Goal: Task Accomplishment & Management: Complete application form

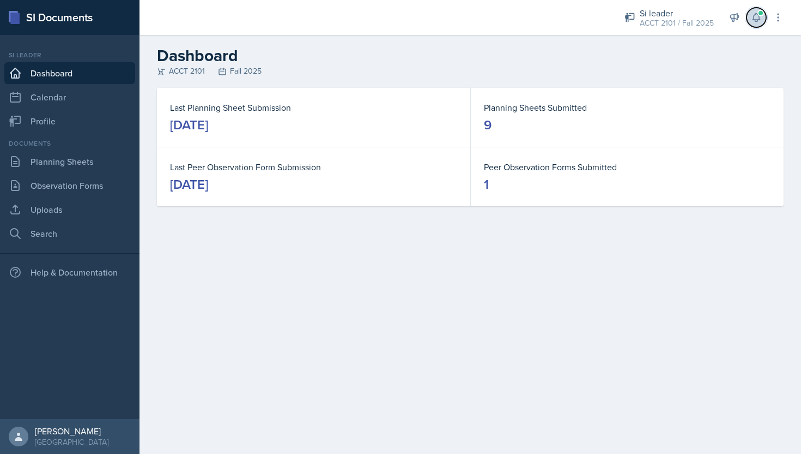
click at [760, 20] on icon at bounding box center [756, 17] width 11 height 11
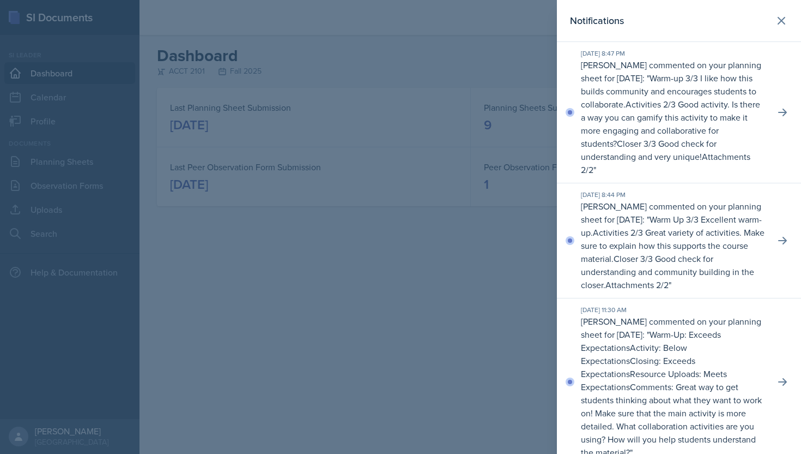
click at [445, 85] on div at bounding box center [400, 227] width 801 height 454
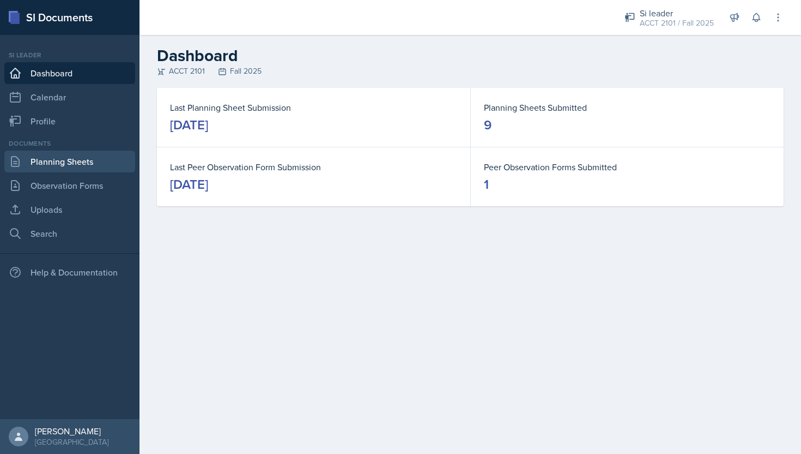
click at [69, 171] on link "Planning Sheets" at bounding box center [69, 161] width 131 height 22
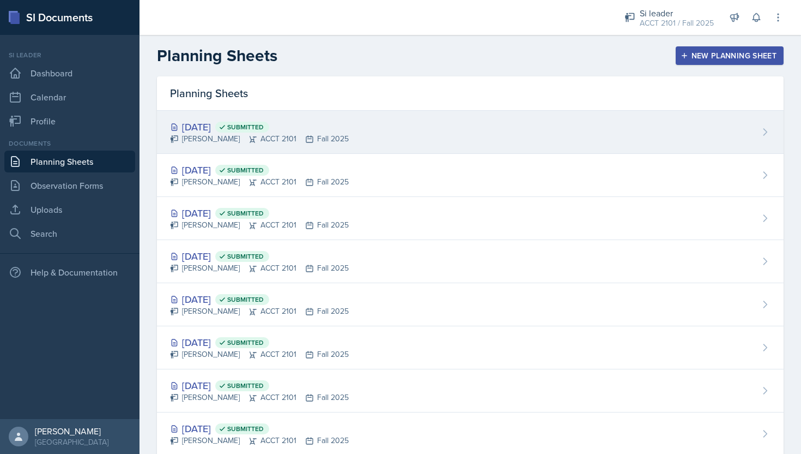
click at [192, 137] on div "[PERSON_NAME] ACCT 2101 Fall 2025" at bounding box center [259, 138] width 179 height 11
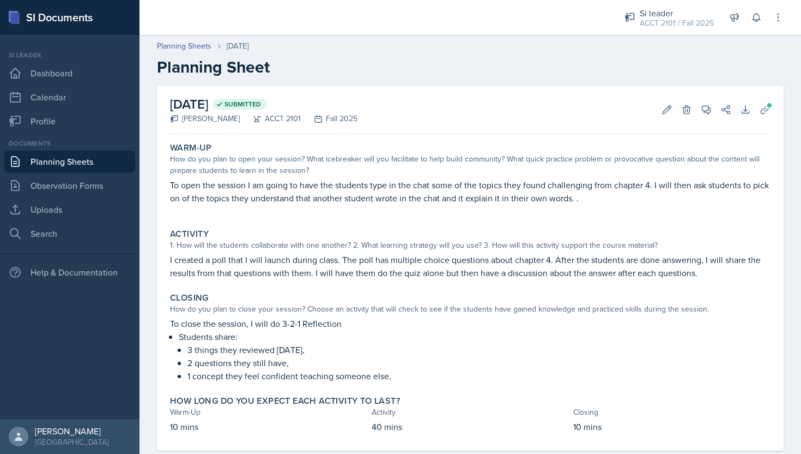
scroll to position [23, 0]
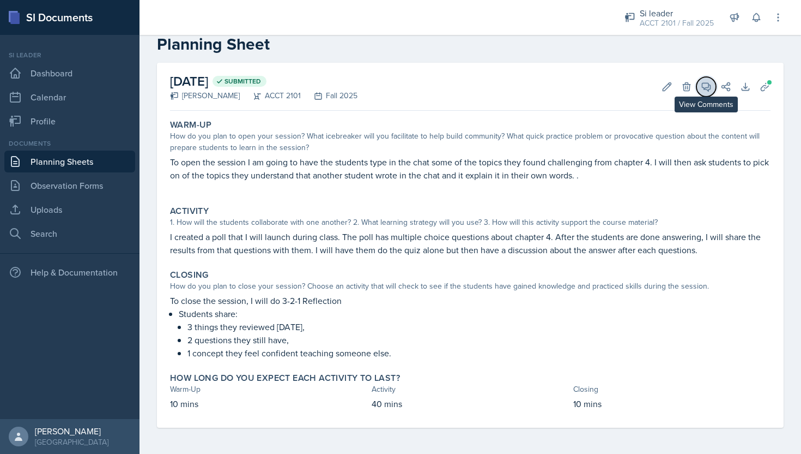
click at [710, 86] on icon at bounding box center [706, 86] width 11 height 11
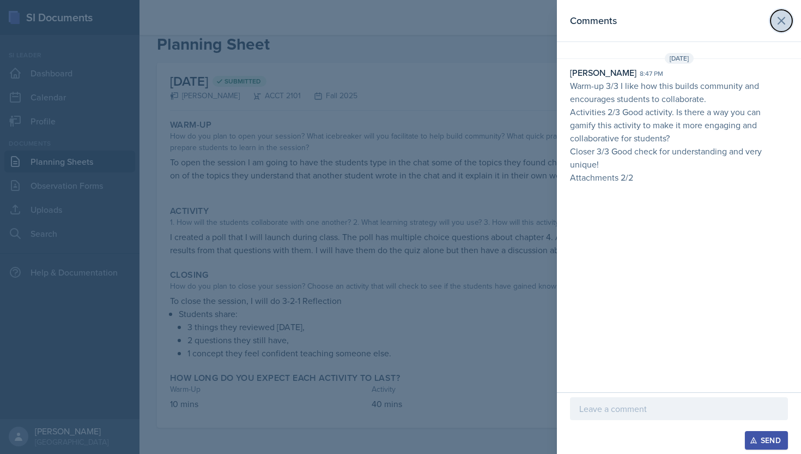
click at [783, 25] on icon at bounding box center [781, 20] width 13 height 13
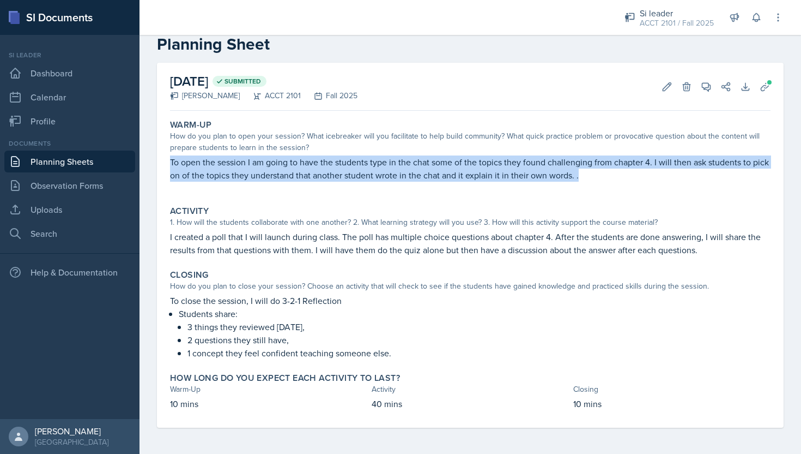
drag, startPoint x: 171, startPoint y: 159, endPoint x: 578, endPoint y: 189, distance: 408.3
click at [578, 189] on div "To open the session I am going to have the students type in the chat some of th…" at bounding box center [470, 173] width 601 height 37
copy p "To open the session I am going to have the students type in the chat some of th…"
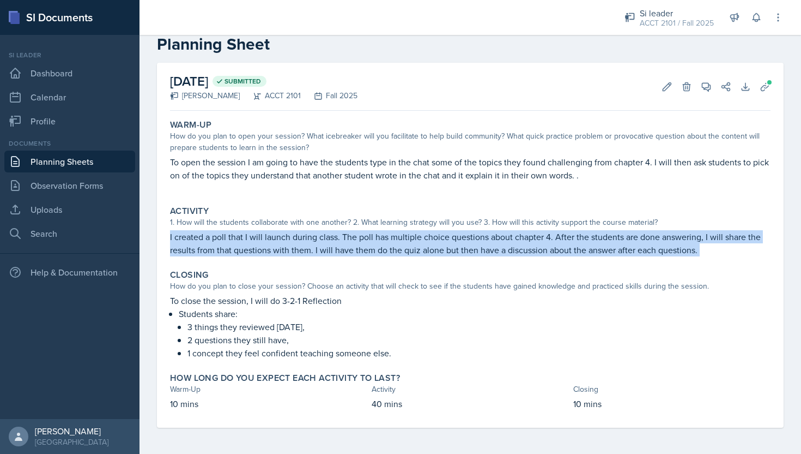
drag, startPoint x: 171, startPoint y: 235, endPoint x: 527, endPoint y: 265, distance: 357.2
click at [527, 265] on div "Warm-Up How do you plan to open your session? What icebreaker will you facilita…" at bounding box center [470, 271] width 601 height 312
copy div "I created a poll that I will launch during class. The poll has multiple choice …"
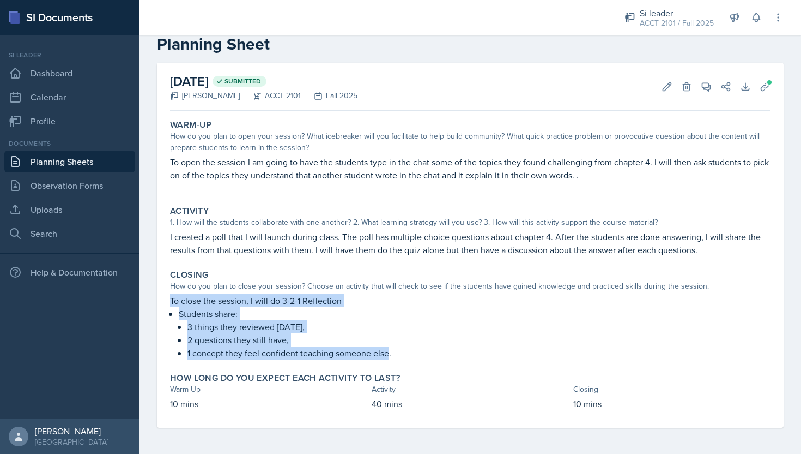
drag, startPoint x: 172, startPoint y: 297, endPoint x: 386, endPoint y: 358, distance: 222.8
click at [386, 358] on div "To close the session, I will do 3-2-1 Reflection Students share: 3 things they …" at bounding box center [470, 326] width 601 height 65
drag, startPoint x: 399, startPoint y: 354, endPoint x: 170, endPoint y: 299, distance: 236.1
click at [170, 299] on div "To close the session, I will do 3-2-1 Reflection Students share: 3 things they …" at bounding box center [470, 326] width 601 height 65
copy div "To close the session, I will do 3-2-1 Reflection Students share: 3 things they …"
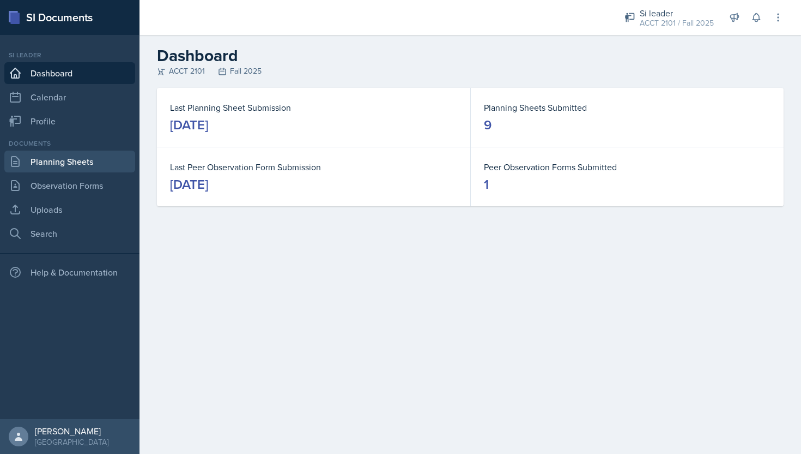
click at [76, 155] on link "Planning Sheets" at bounding box center [69, 161] width 131 height 22
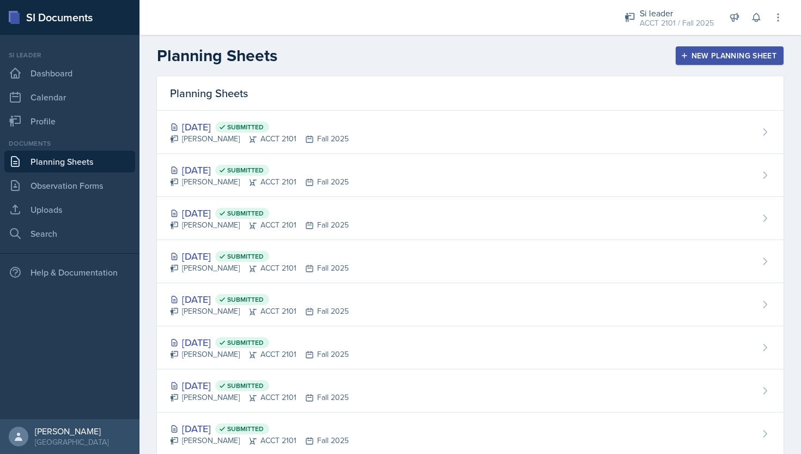
click at [758, 58] on div "New Planning Sheet" at bounding box center [730, 55] width 94 height 9
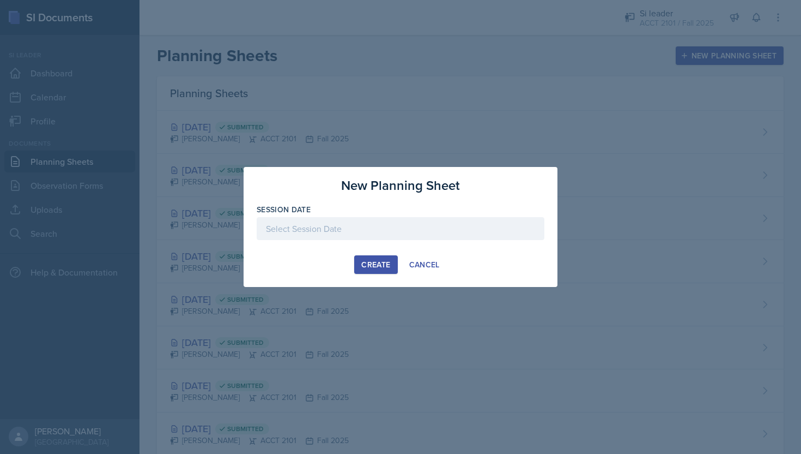
click at [407, 222] on div at bounding box center [401, 228] width 288 height 23
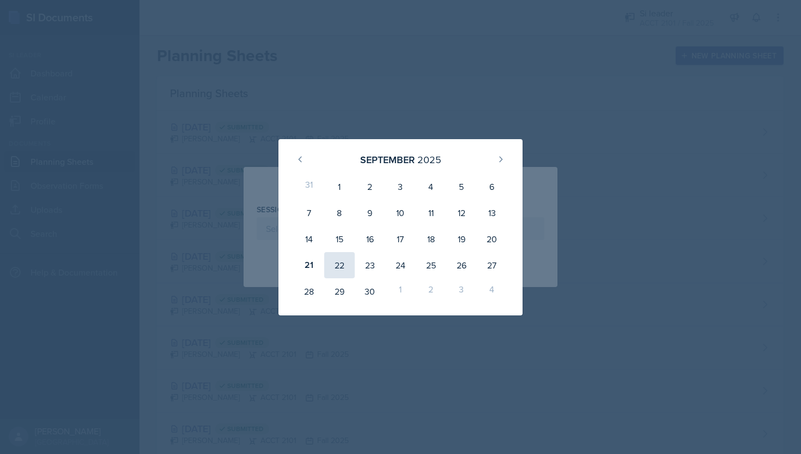
click at [347, 258] on div "22" at bounding box center [339, 265] width 31 height 26
type input "[DATE]"
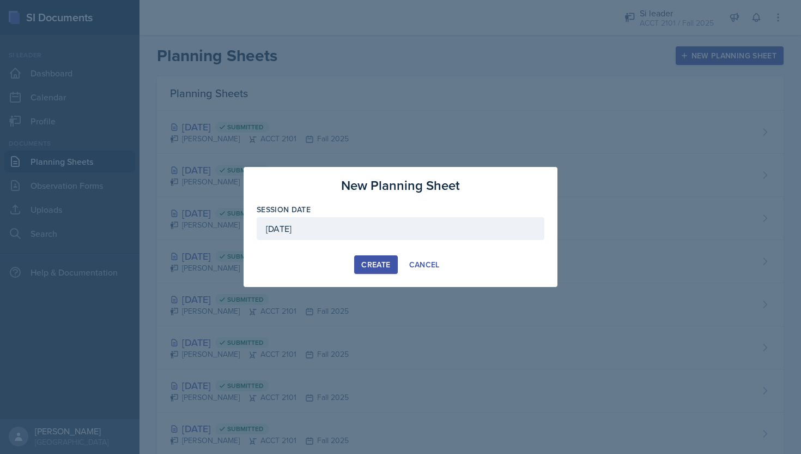
click at [376, 261] on div "Create" at bounding box center [375, 264] width 29 height 9
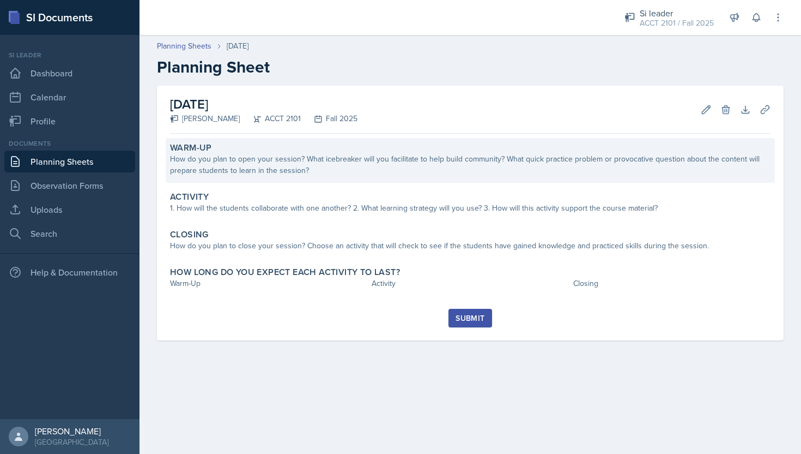
click at [316, 161] on div "How do you plan to open your session? What icebreaker will you facilitate to he…" at bounding box center [470, 164] width 601 height 23
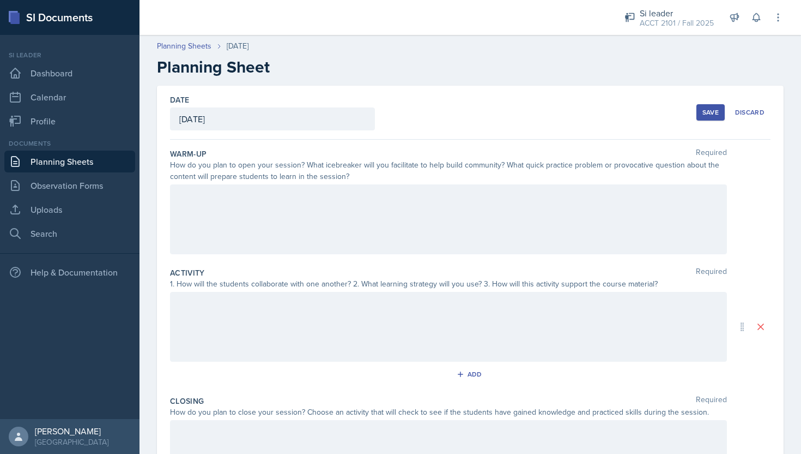
click at [322, 198] on div at bounding box center [448, 219] width 557 height 70
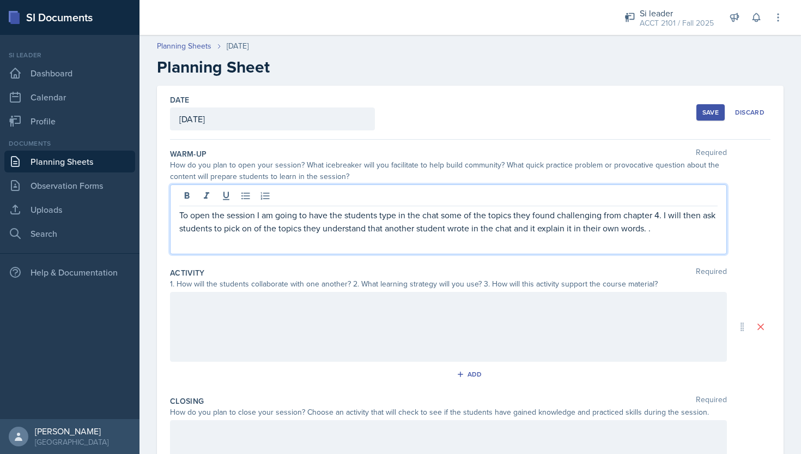
click at [341, 305] on div at bounding box center [448, 327] width 557 height 70
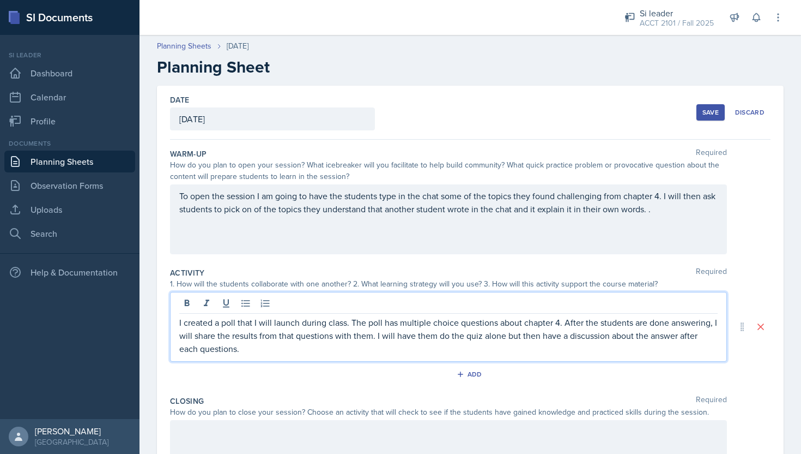
scroll to position [140, 0]
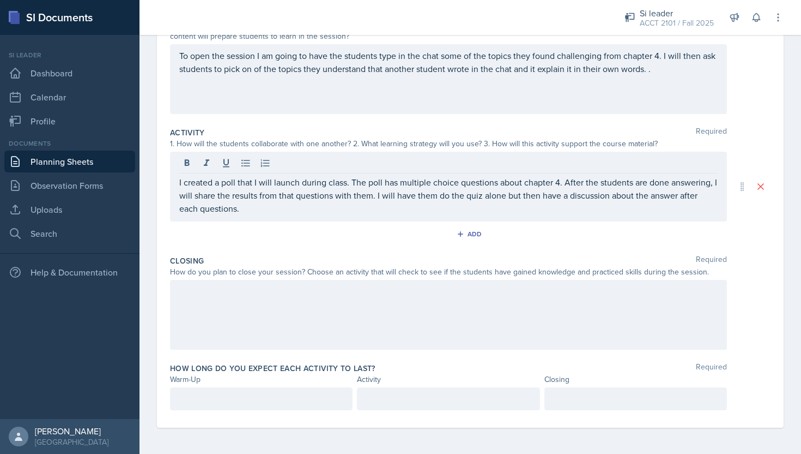
click at [442, 316] on div at bounding box center [448, 315] width 557 height 70
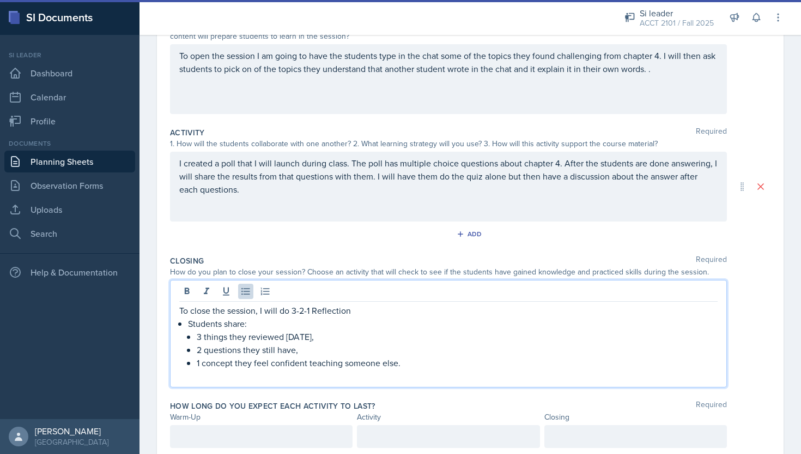
scroll to position [159, 0]
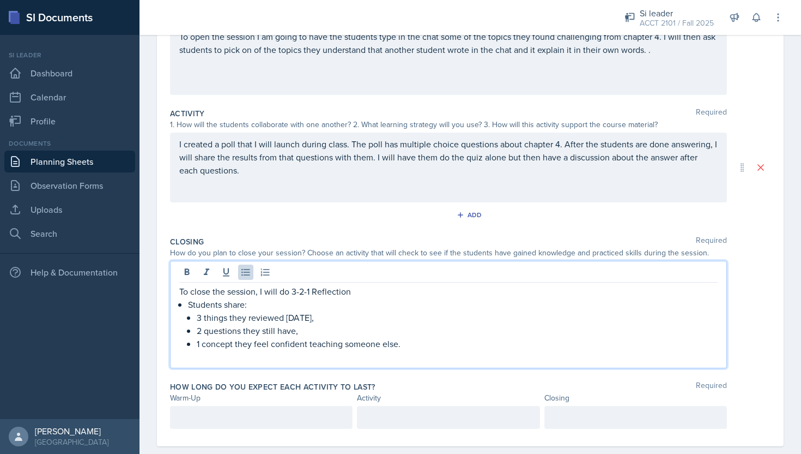
click at [235, 416] on div at bounding box center [261, 417] width 183 height 23
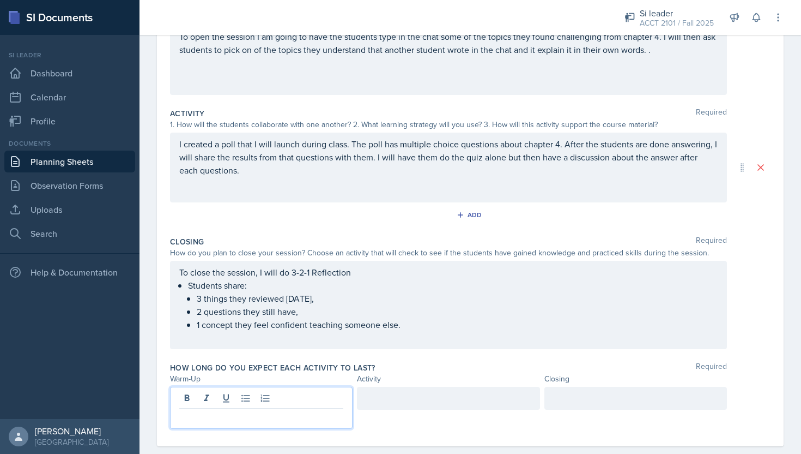
scroll to position [140, 0]
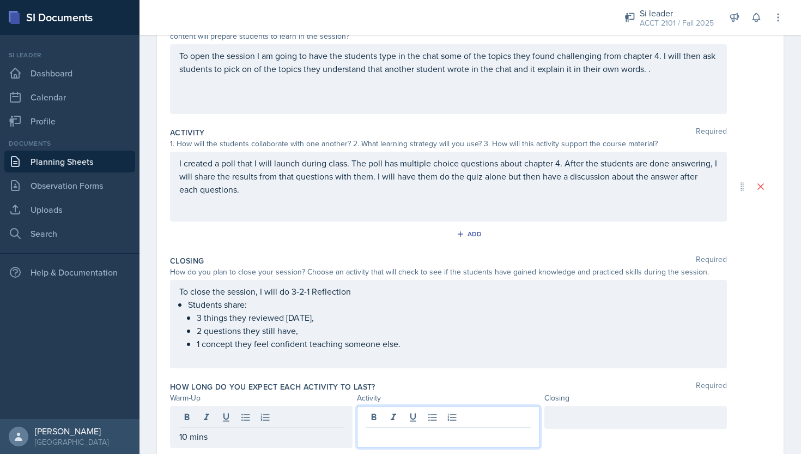
click at [383, 415] on div at bounding box center [448, 427] width 183 height 42
click at [584, 412] on div at bounding box center [636, 417] width 183 height 23
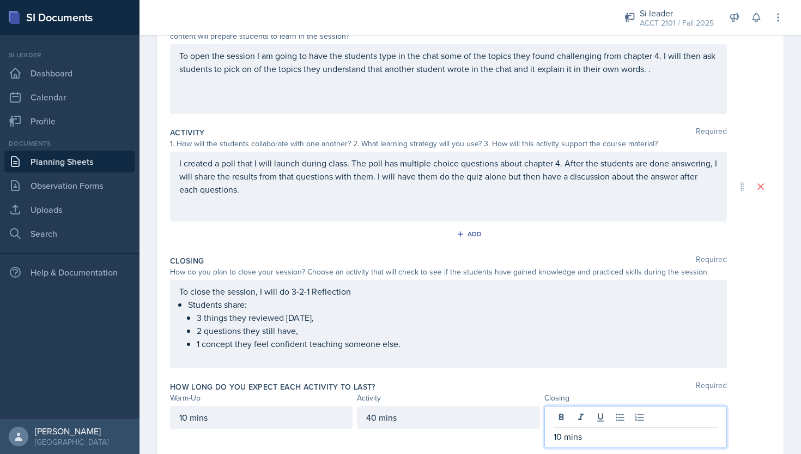
click at [690, 319] on p "3 things they reviewed [DATE]," at bounding box center [457, 317] width 521 height 13
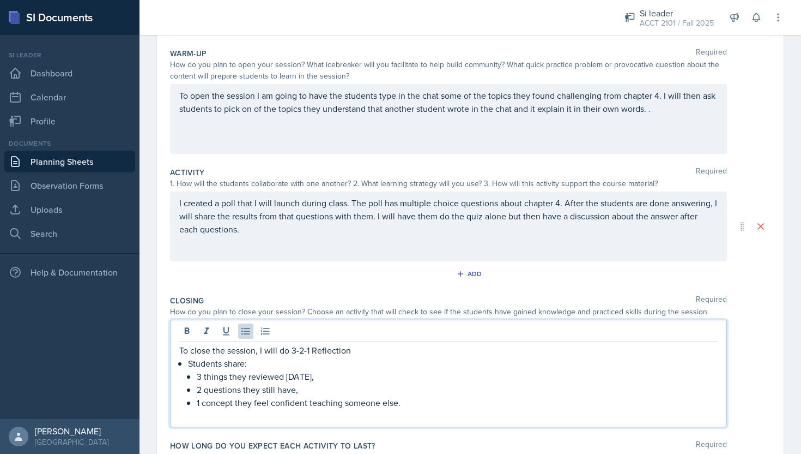
scroll to position [0, 0]
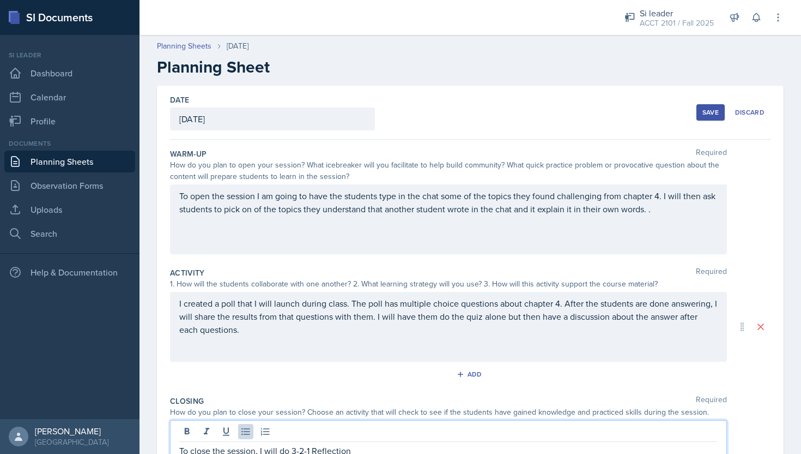
click at [709, 107] on button "Save" at bounding box center [711, 112] width 28 height 16
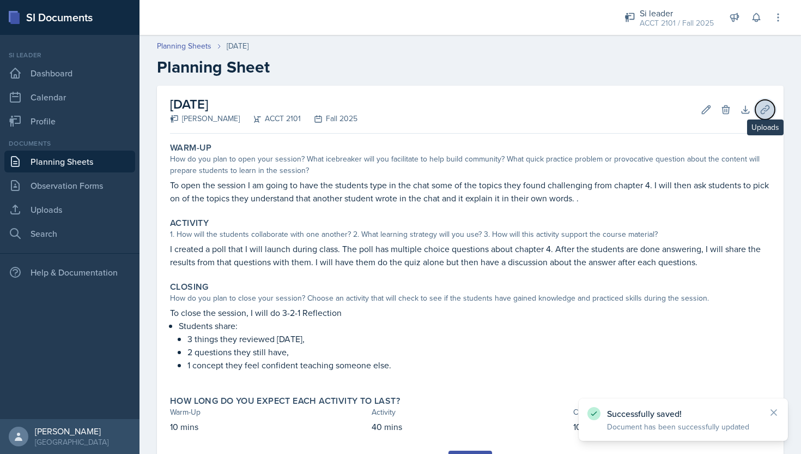
click at [766, 110] on icon at bounding box center [765, 109] width 8 height 8
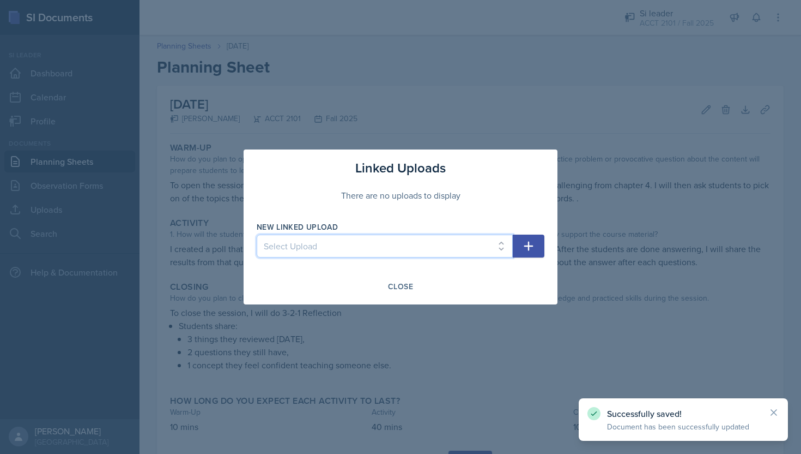
click at [481, 249] on select "Select Upload Session 1 Ch 1 Slides Major Review 1 Chapter 3 ACCT 2101 slides a…" at bounding box center [385, 245] width 256 height 23
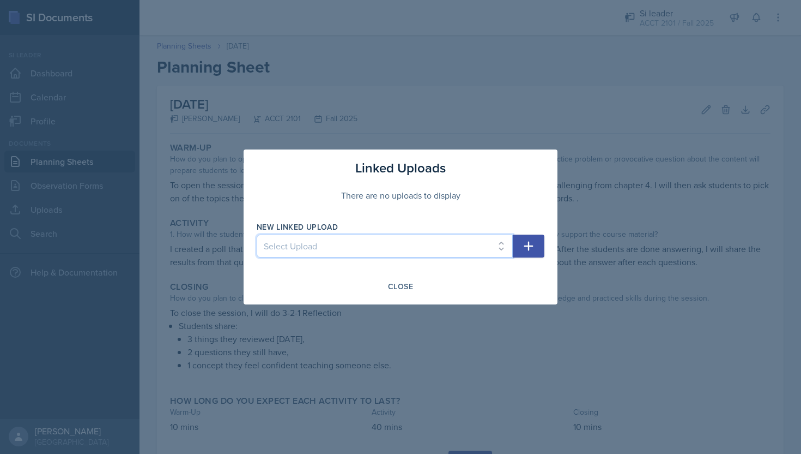
select select "70dd327f-6f72-4ce5-9dc6-5223d505a539"
click at [520, 244] on button "button" at bounding box center [529, 245] width 32 height 23
select select
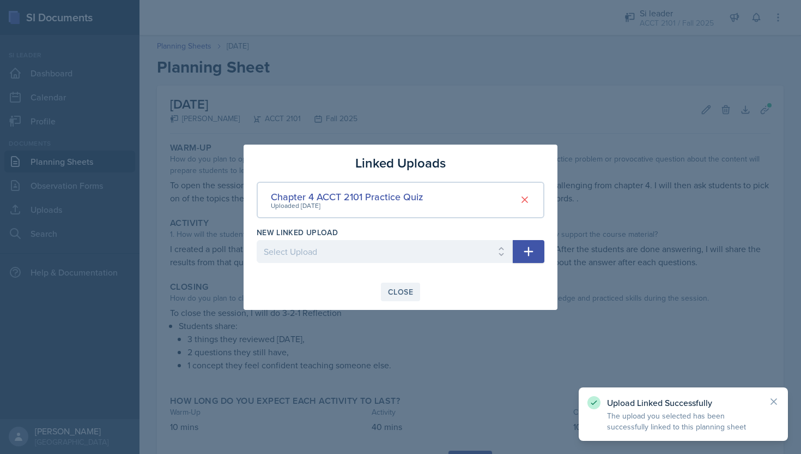
click at [403, 290] on div "Close" at bounding box center [400, 291] width 25 height 9
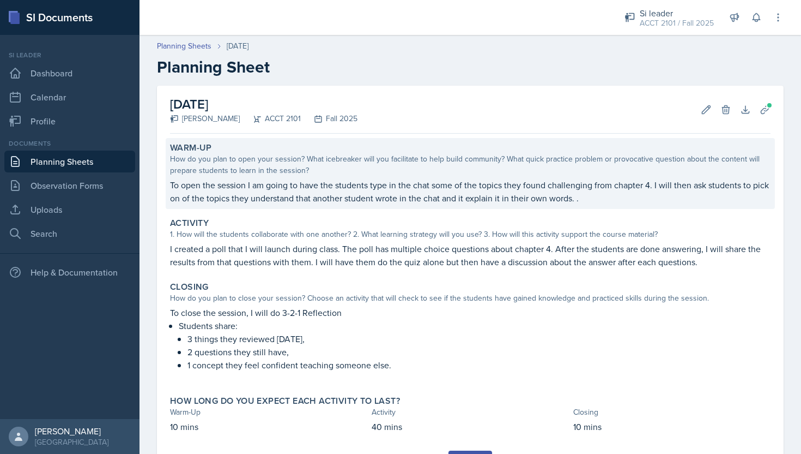
click at [170, 180] on div "Warm-Up How do you plan to open your session? What icebreaker will you facilita…" at bounding box center [470, 173] width 609 height 71
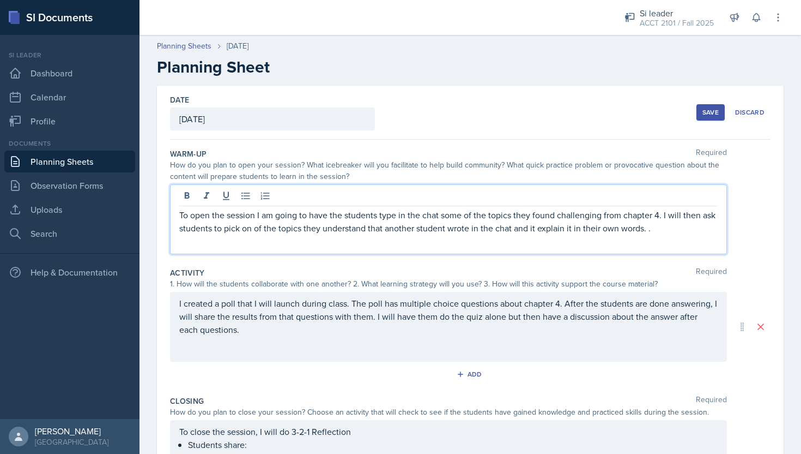
click at [179, 191] on div "To open the session I am going to have the students type in the chat some of th…" at bounding box center [448, 219] width 557 height 70
click at [309, 235] on p "Reusing (unable to do this session last week) To open the session I am going to…" at bounding box center [448, 227] width 539 height 39
click at [405, 232] on p "Reusing (unable to do this session last week) To open the session I am going to…" at bounding box center [448, 227] width 539 height 39
click at [352, 212] on p "Reusing (unable to do this session last week) To open the session I am going to…" at bounding box center [448, 227] width 539 height 39
click at [402, 231] on p "Reusing (unable to do this session last week) - To open the session I am going …" at bounding box center [448, 227] width 539 height 39
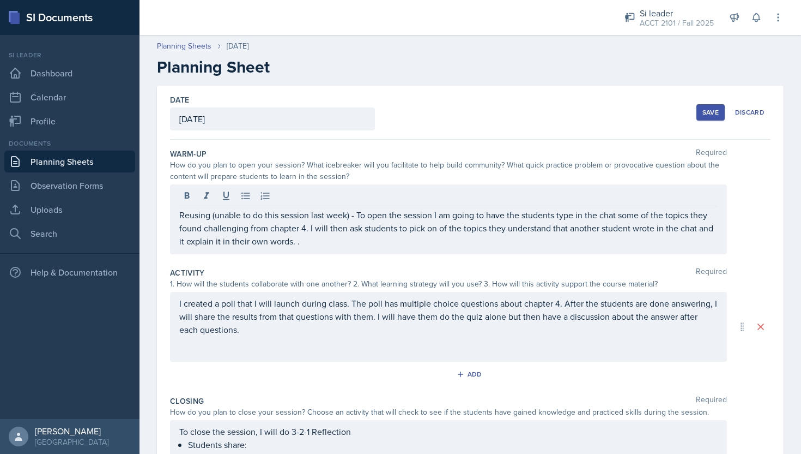
click at [713, 105] on button "Save" at bounding box center [711, 112] width 28 height 16
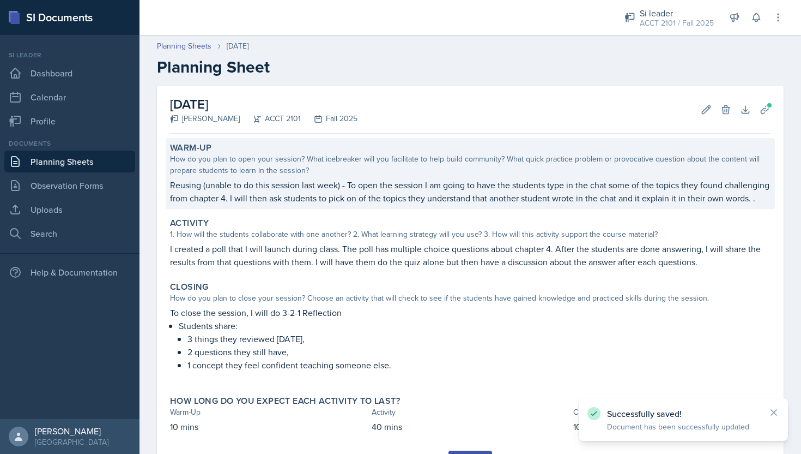
scroll to position [55, 0]
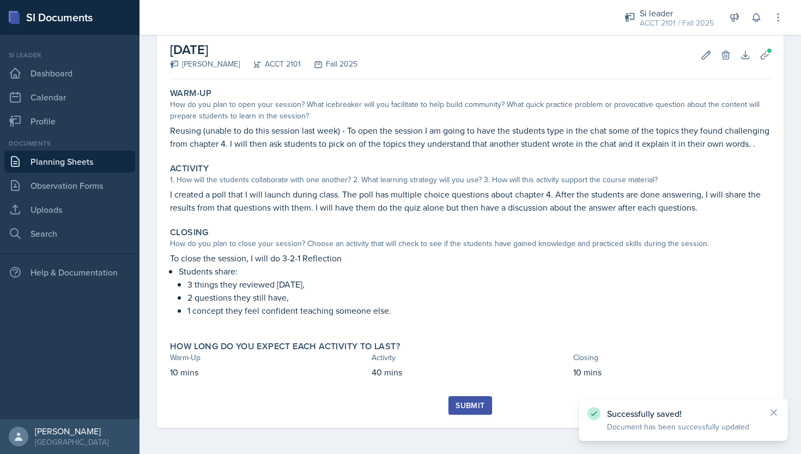
click at [467, 411] on button "Submit" at bounding box center [470, 405] width 43 height 19
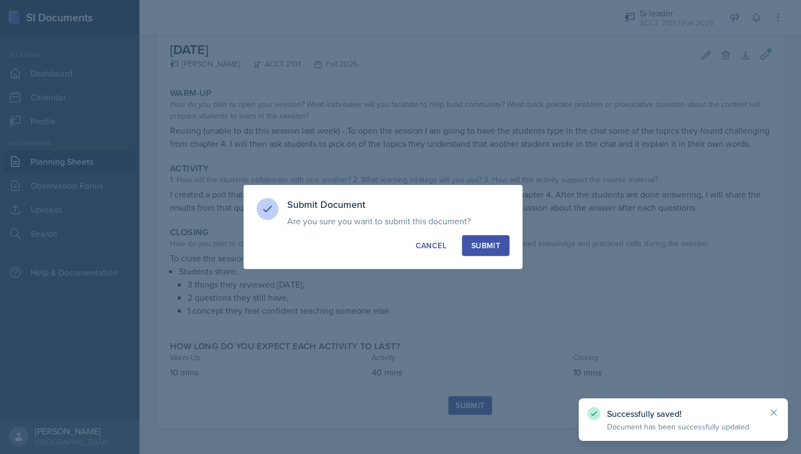
click at [485, 245] on div "Submit" at bounding box center [486, 245] width 29 height 11
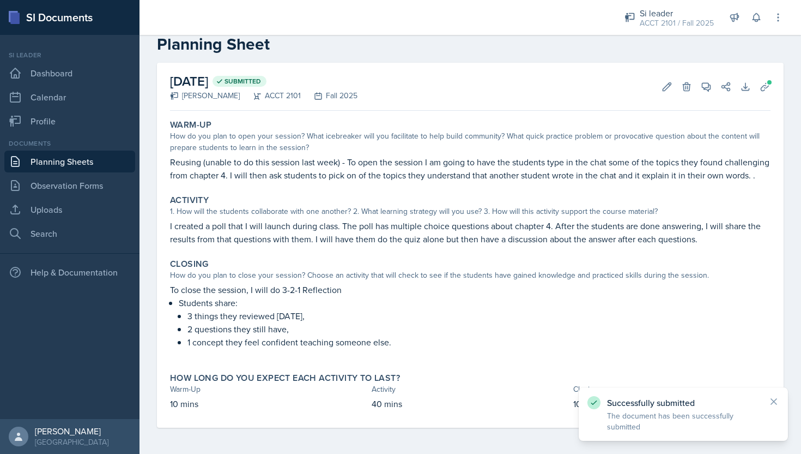
scroll to position [23, 0]
click at [98, 165] on link "Planning Sheets" at bounding box center [69, 161] width 131 height 22
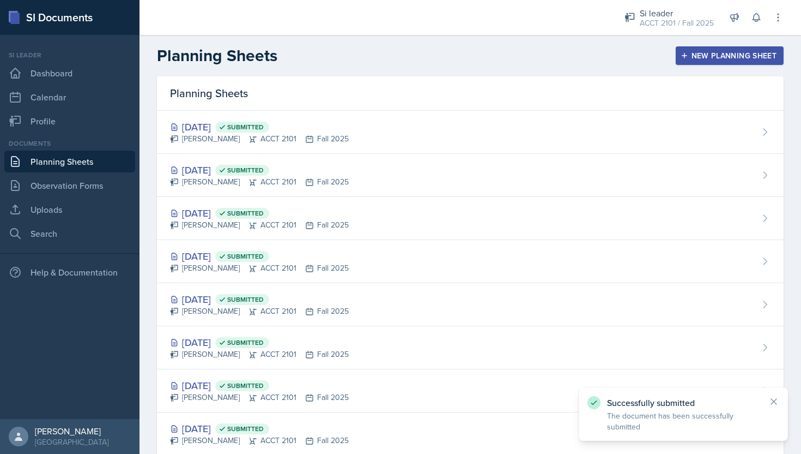
click at [718, 49] on button "New Planning Sheet" at bounding box center [730, 55] width 108 height 19
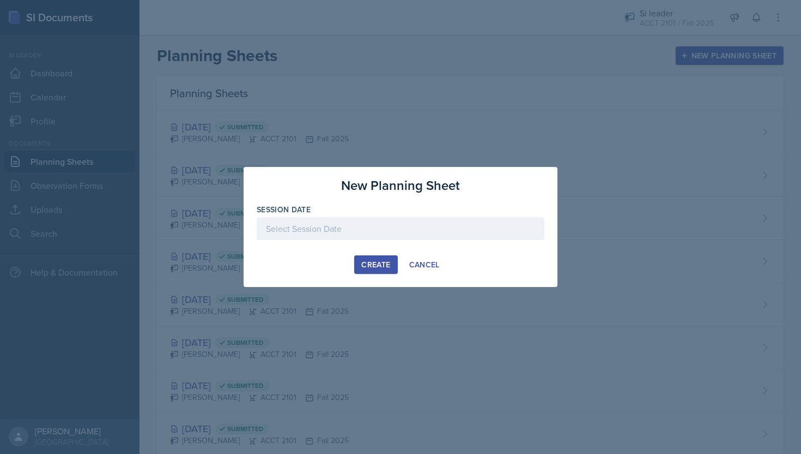
click at [409, 227] on div at bounding box center [401, 228] width 288 height 23
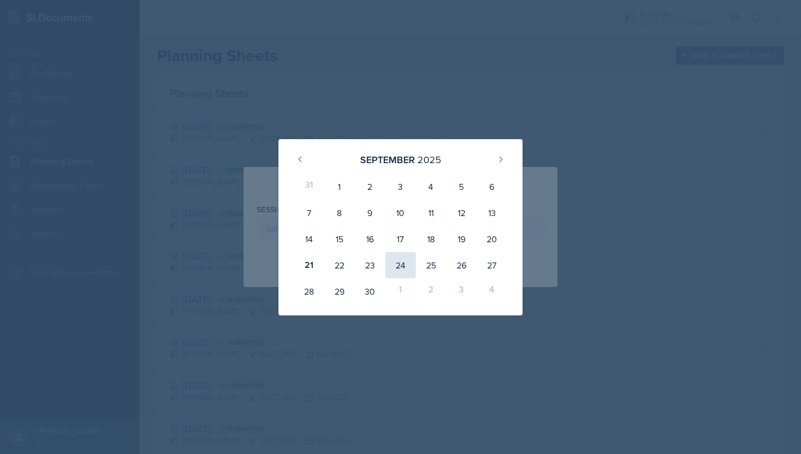
click at [398, 265] on div "24" at bounding box center [400, 265] width 31 height 26
type input "[DATE]"
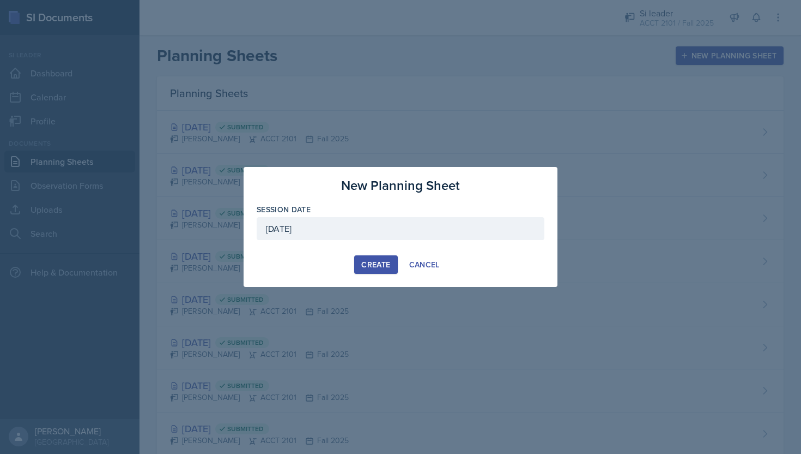
click at [379, 267] on div "Create" at bounding box center [375, 264] width 29 height 9
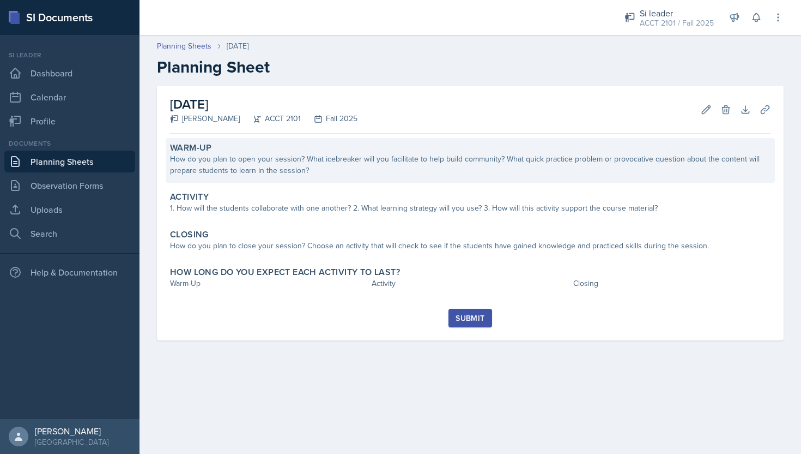
click at [385, 178] on div "Warm-Up How do you plan to open your session? What icebreaker will you facilita…" at bounding box center [470, 160] width 609 height 45
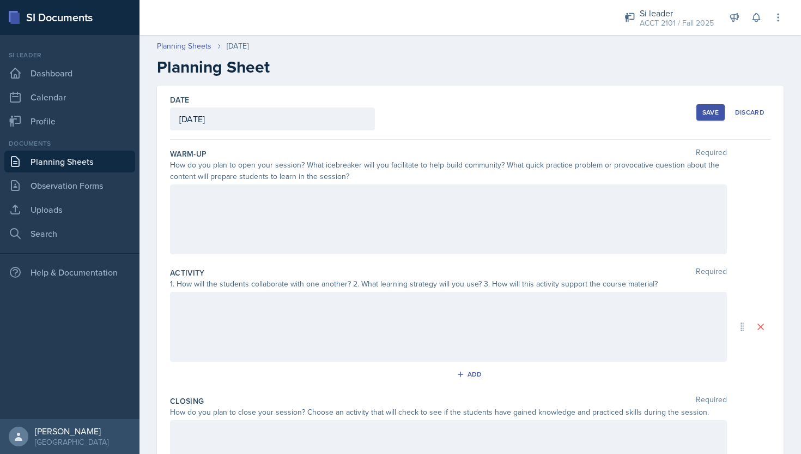
click at [382, 221] on div at bounding box center [448, 219] width 557 height 70
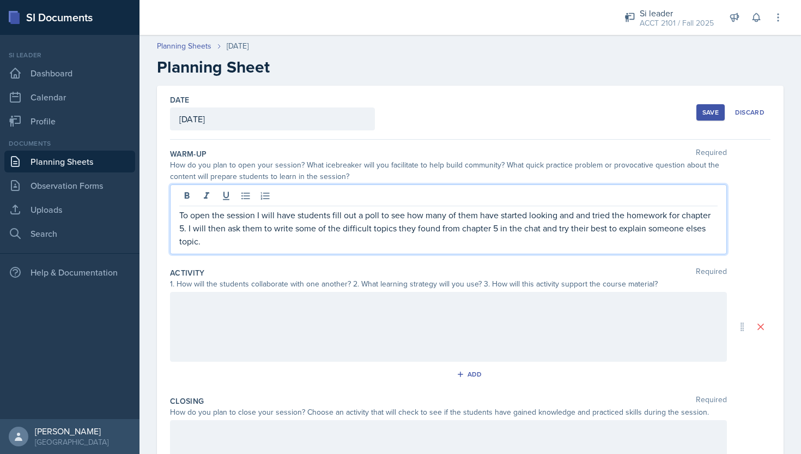
click at [690, 233] on p "To open the session I will have students fill out a poll to see how many of the…" at bounding box center [448, 227] width 539 height 39
click at [714, 225] on p "To open the session I will have students fill out a poll to see how many of the…" at bounding box center [448, 227] width 539 height 39
click at [707, 227] on p "To open the session I will have students fill out a poll to see how many of the…" at bounding box center [448, 227] width 539 height 39
click at [396, 339] on div at bounding box center [448, 327] width 557 height 70
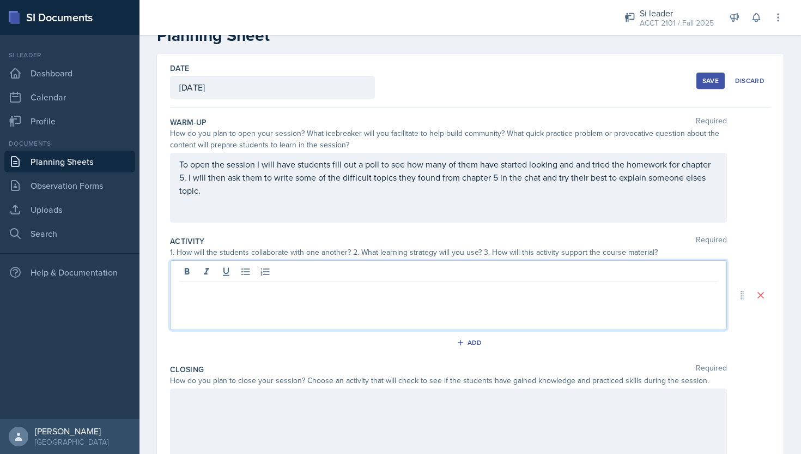
scroll to position [33, 0]
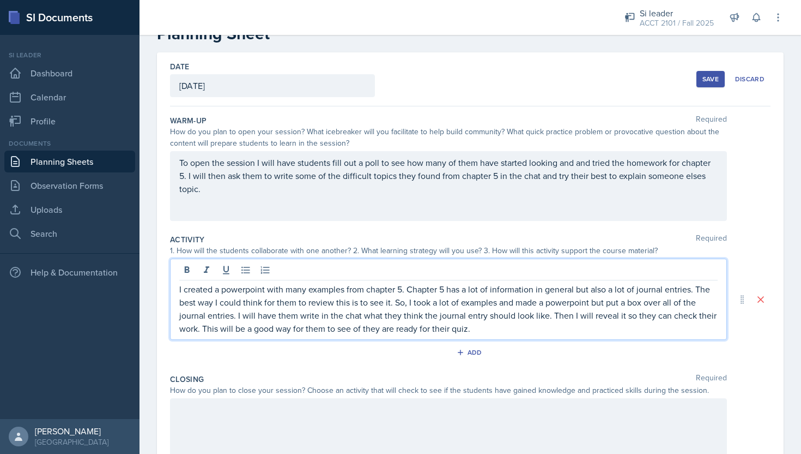
click at [304, 432] on div at bounding box center [448, 433] width 557 height 70
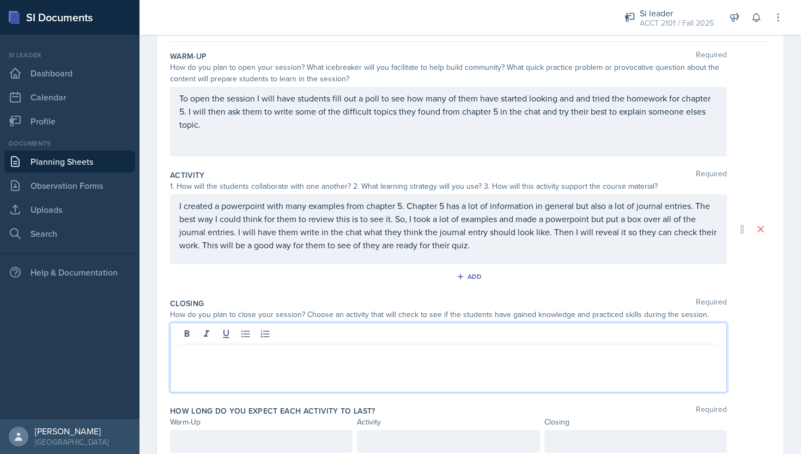
scroll to position [99, 0]
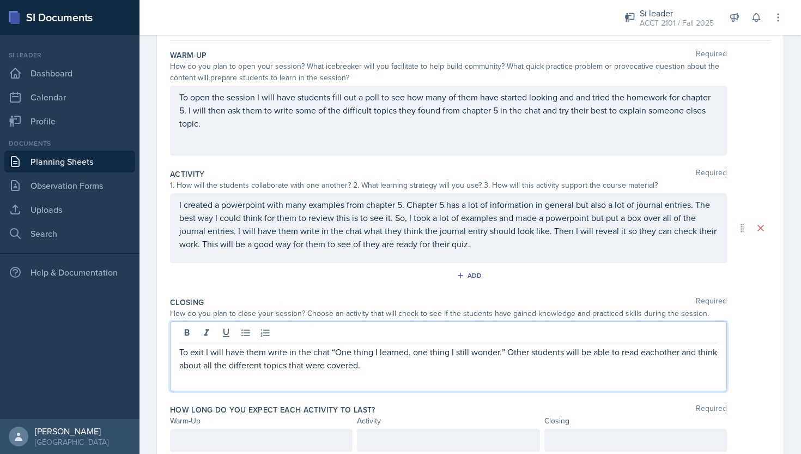
click at [657, 352] on p "To exit I will have them write in the chat “One thing I learned, one thing I st…" at bounding box center [448, 358] width 539 height 26
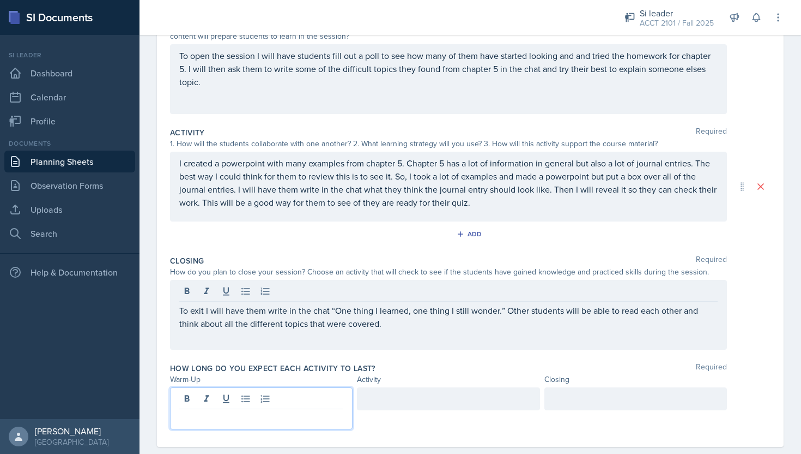
click at [270, 411] on p at bounding box center [261, 417] width 164 height 13
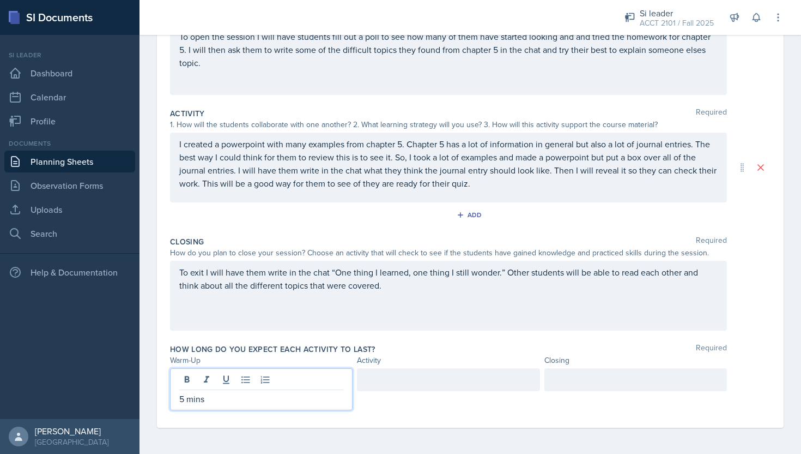
click at [618, 377] on div at bounding box center [636, 379] width 183 height 23
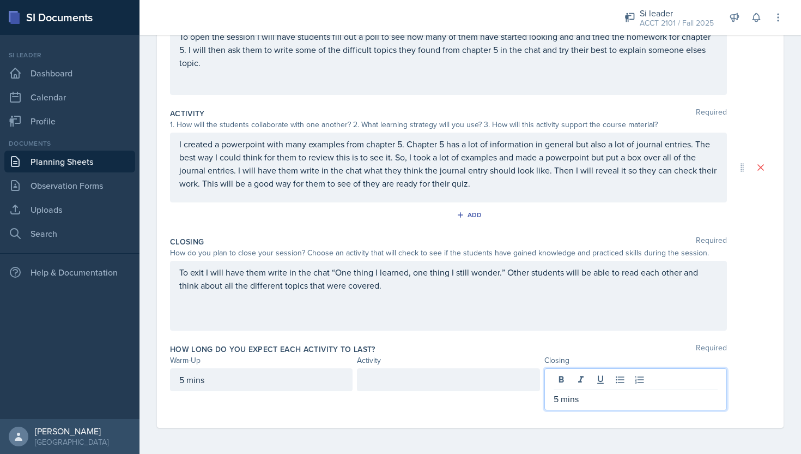
click at [473, 378] on div at bounding box center [448, 379] width 183 height 23
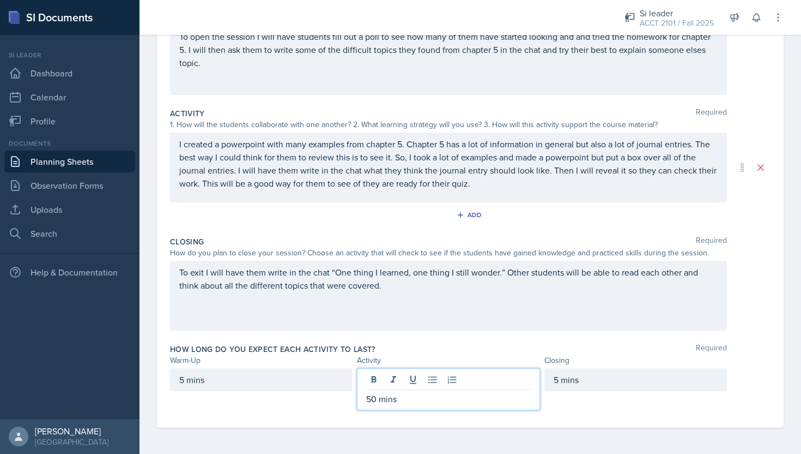
click at [540, 347] on div "How long do you expect each activity to last? Required" at bounding box center [470, 348] width 601 height 11
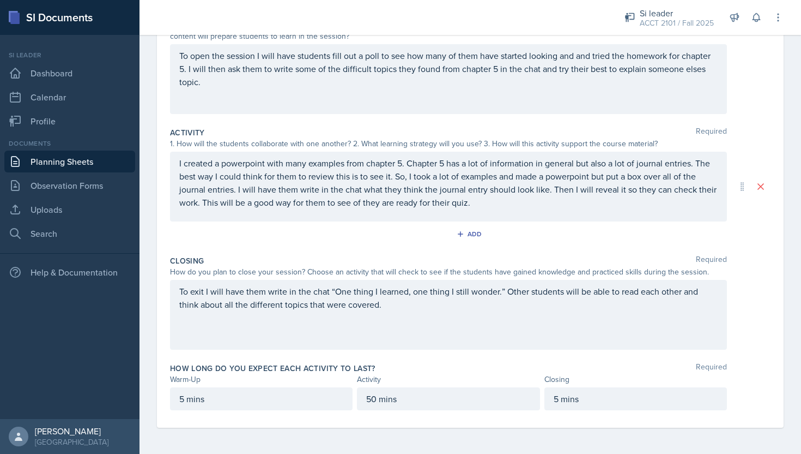
scroll to position [0, 0]
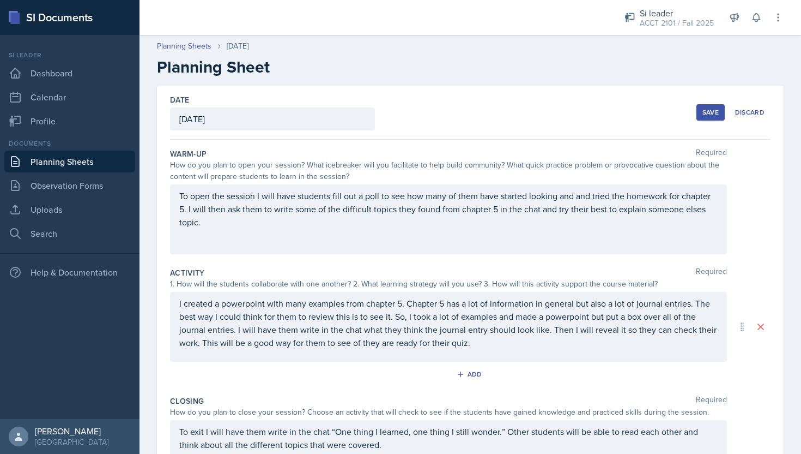
click at [705, 105] on button "Save" at bounding box center [711, 112] width 28 height 16
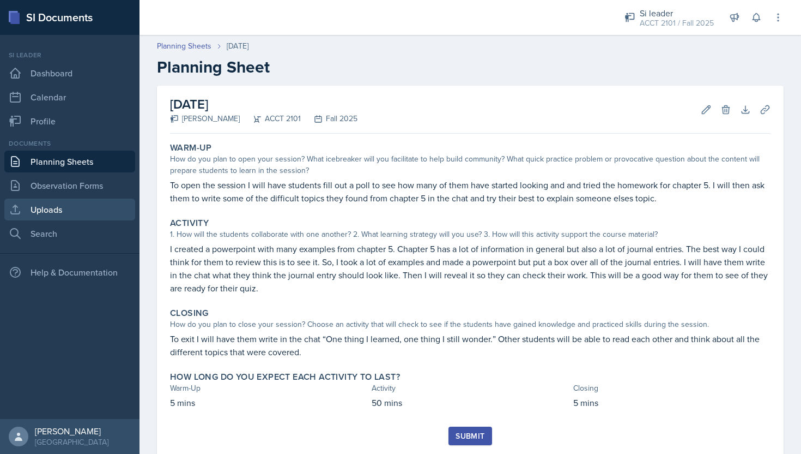
click at [82, 213] on link "Uploads" at bounding box center [69, 209] width 131 height 22
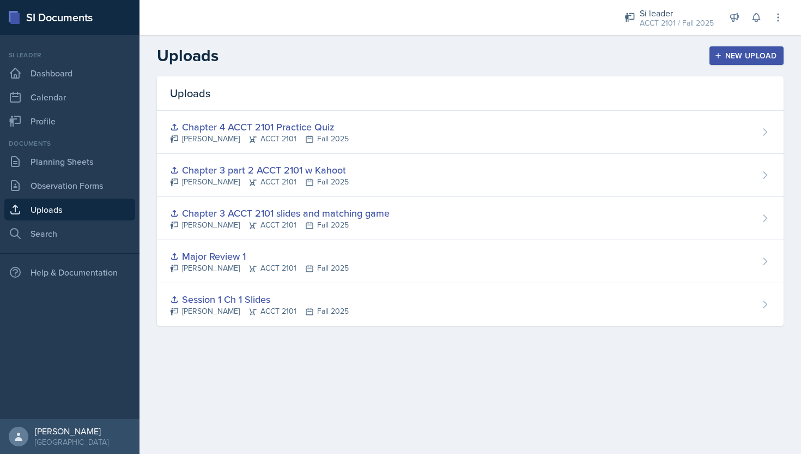
click at [726, 54] on div "New Upload" at bounding box center [747, 55] width 61 height 9
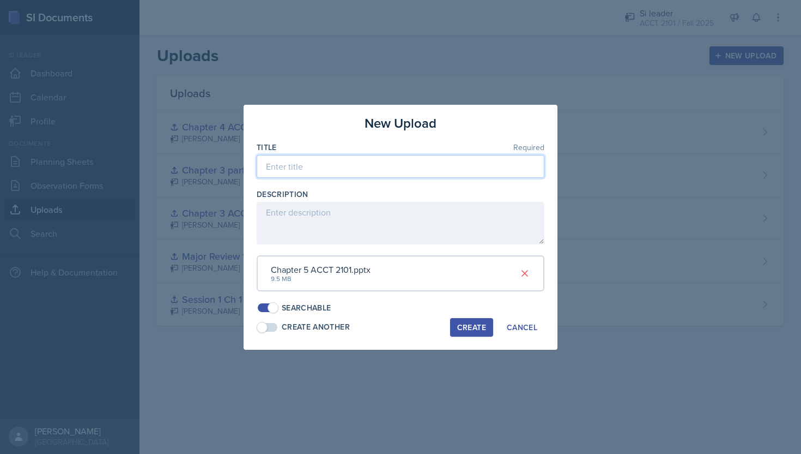
click at [364, 168] on input at bounding box center [401, 166] width 288 height 23
type input "Chapter 5 ACCT 2101 slides"
click at [380, 328] on div "Create Another Create Cancel" at bounding box center [401, 327] width 288 height 19
click at [475, 328] on div "Create" at bounding box center [471, 327] width 29 height 9
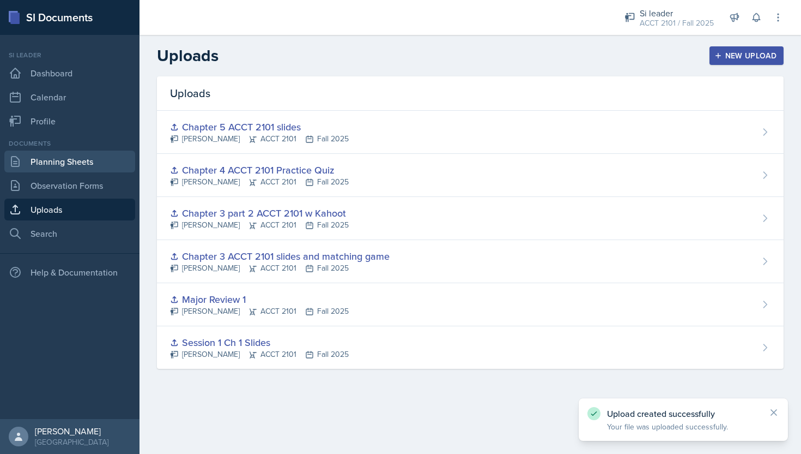
click at [82, 155] on link "Planning Sheets" at bounding box center [69, 161] width 131 height 22
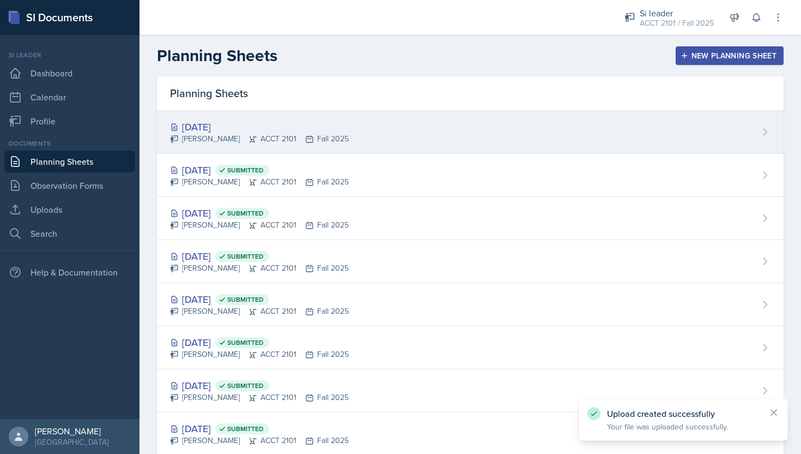
click at [286, 125] on div "[DATE]" at bounding box center [259, 126] width 179 height 15
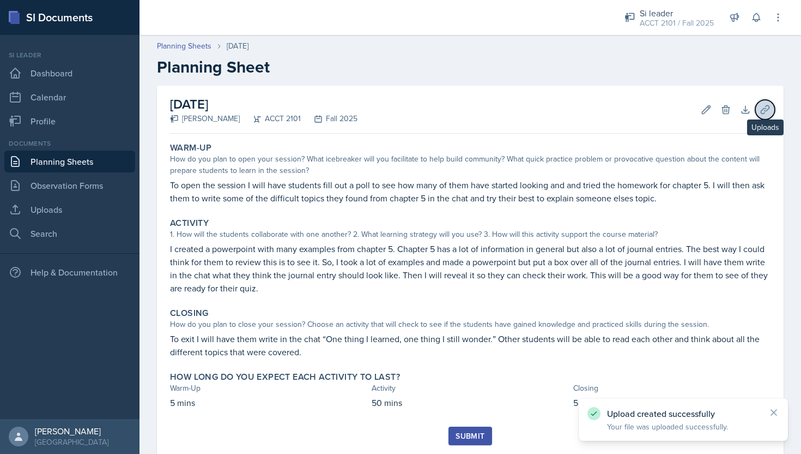
click at [768, 105] on icon at bounding box center [765, 109] width 11 height 11
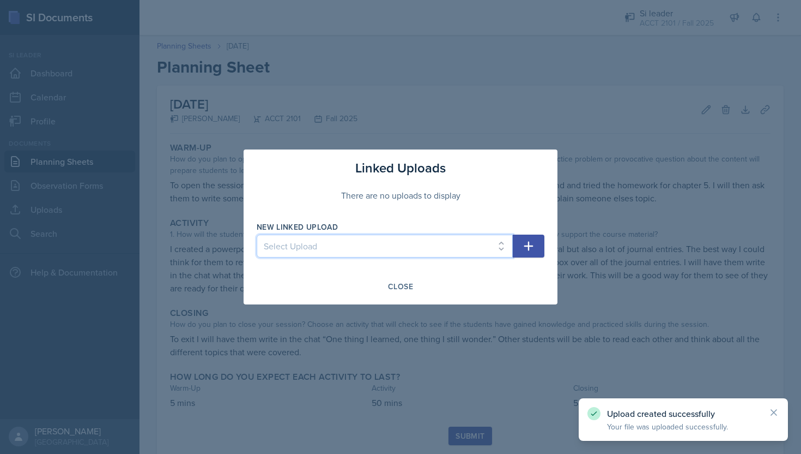
click at [499, 238] on select "Select Upload Session 1 Ch 1 Slides Major Review 1 Chapter 3 ACCT 2101 slides a…" at bounding box center [385, 245] width 256 height 23
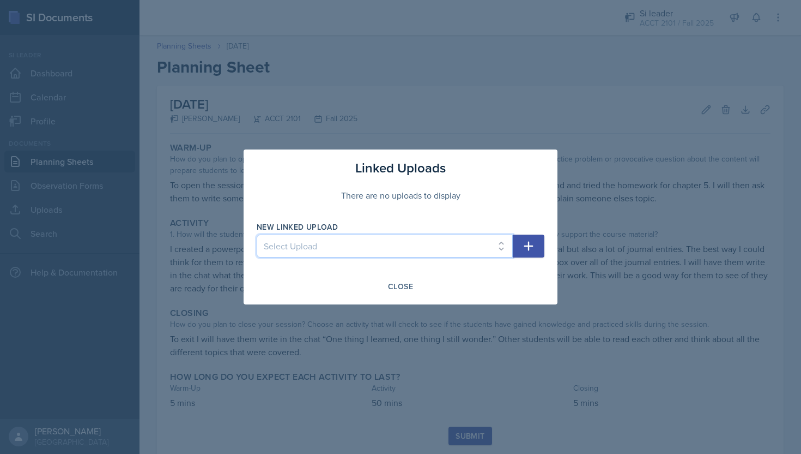
select select "fcba7dac-bf21-4433-a11b-7968158ec238"
click at [521, 240] on button "button" at bounding box center [529, 245] width 32 height 23
select select
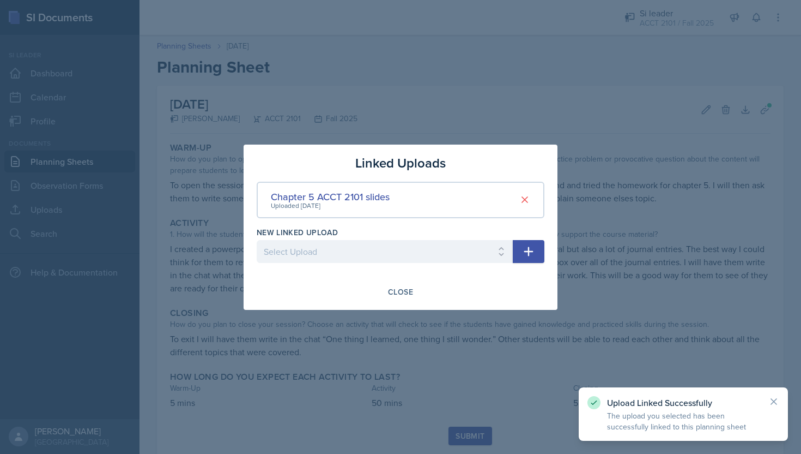
click at [470, 311] on div at bounding box center [400, 227] width 801 height 454
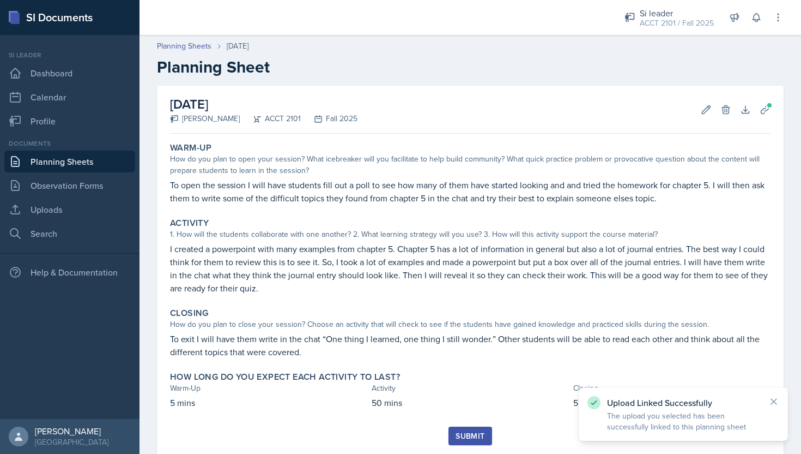
click at [466, 428] on button "Submit" at bounding box center [470, 435] width 43 height 19
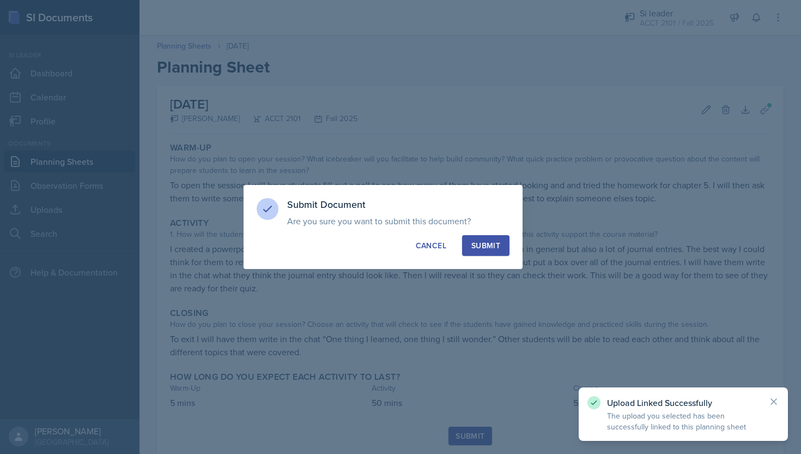
click at [496, 244] on div "Submit" at bounding box center [486, 245] width 29 height 11
